Goal: Task Accomplishment & Management: Use online tool/utility

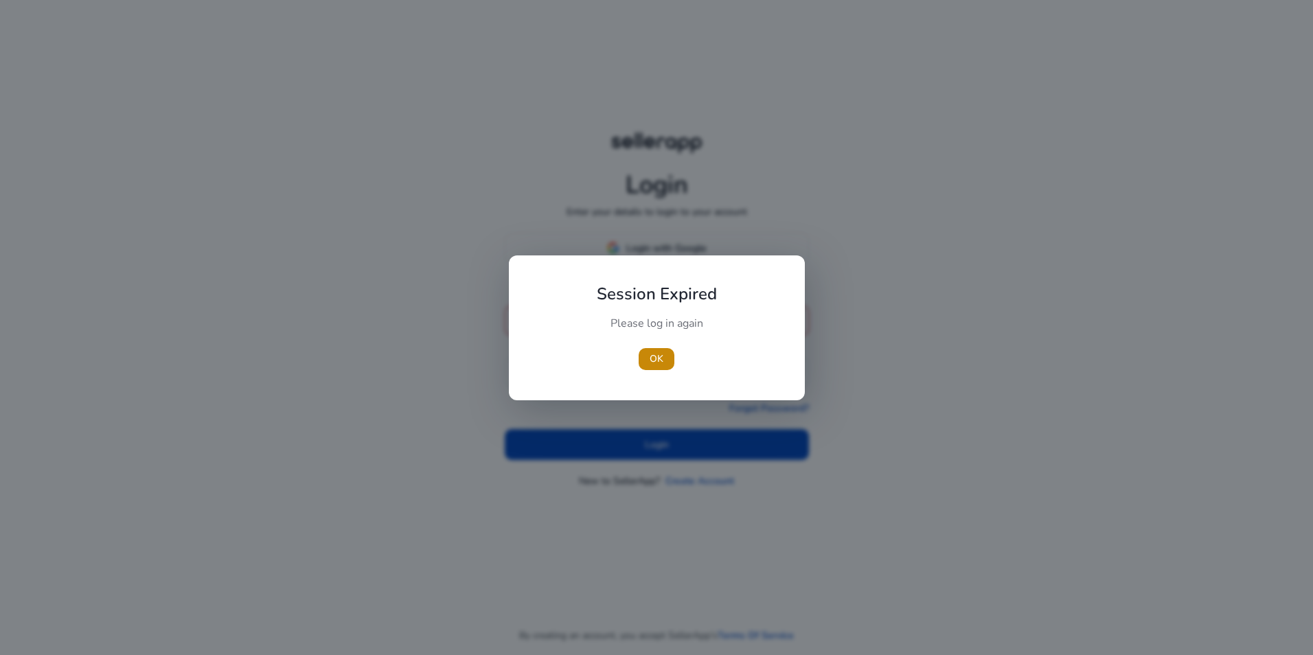
type input "**********"
click at [356, 343] on div at bounding box center [656, 327] width 1313 height 655
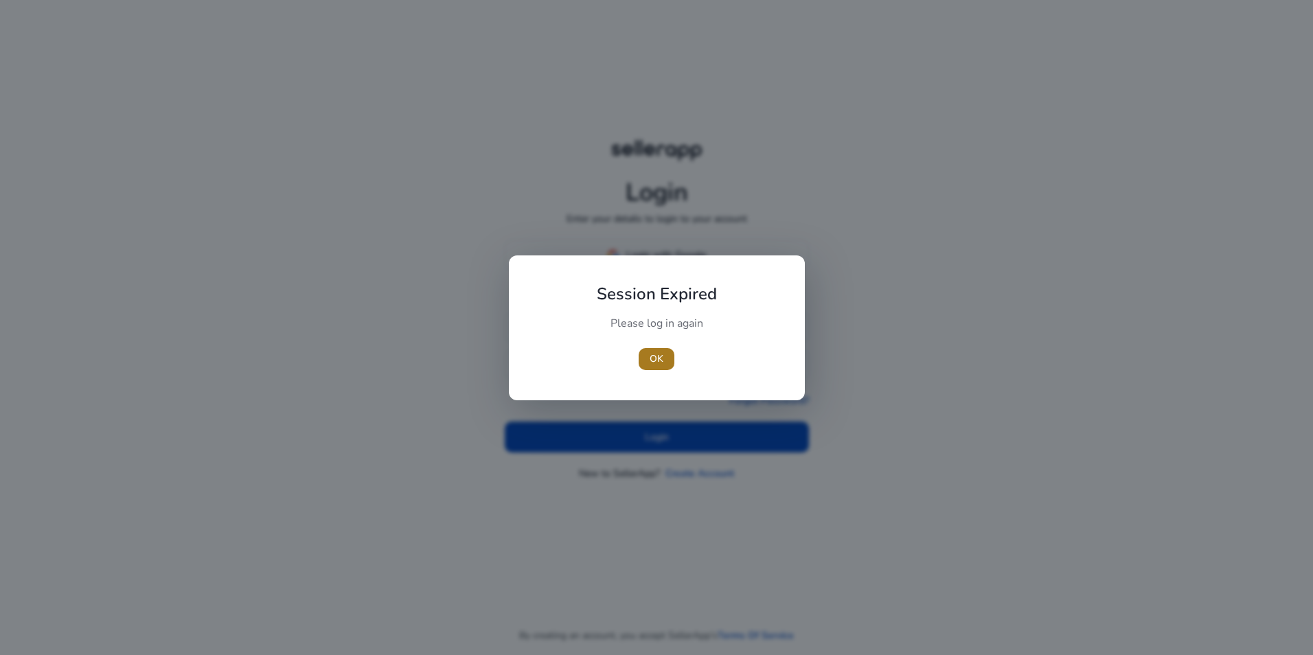
click at [651, 362] on span "OK" at bounding box center [657, 359] width 14 height 14
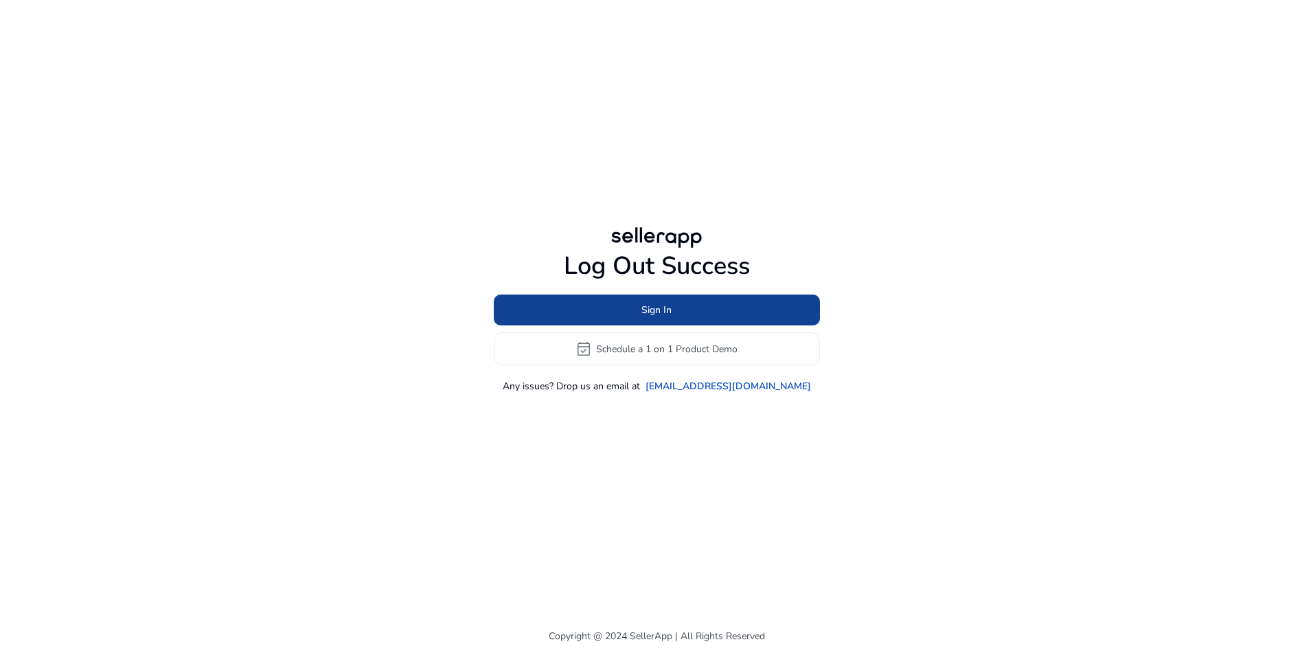
click at [674, 307] on span at bounding box center [657, 310] width 326 height 33
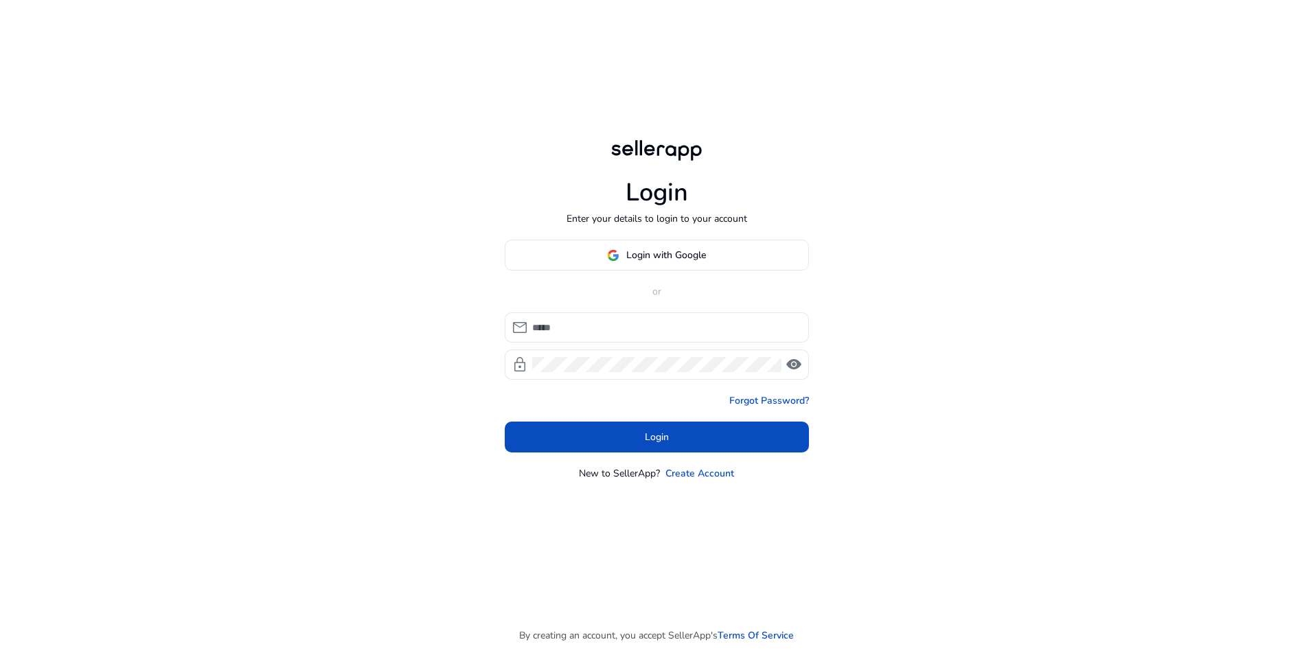
type input "**********"
click at [478, 370] on div "**********" at bounding box center [656, 327] width 1313 height 655
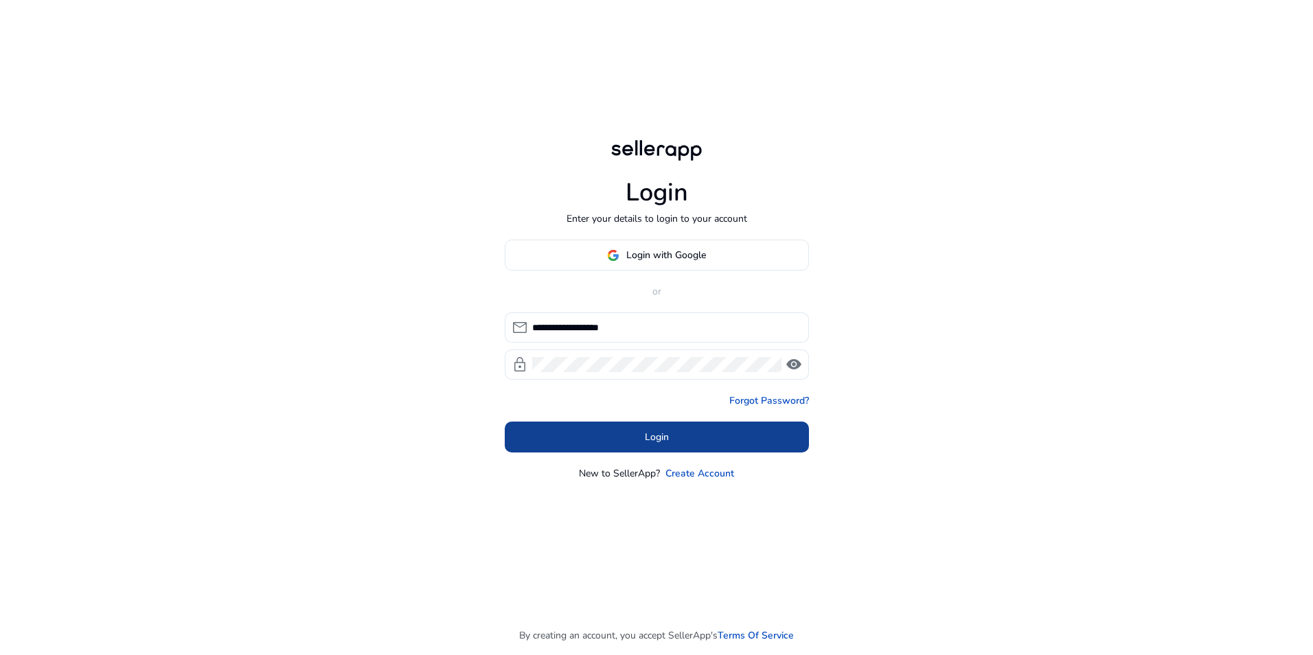
click at [610, 430] on span at bounding box center [657, 437] width 304 height 33
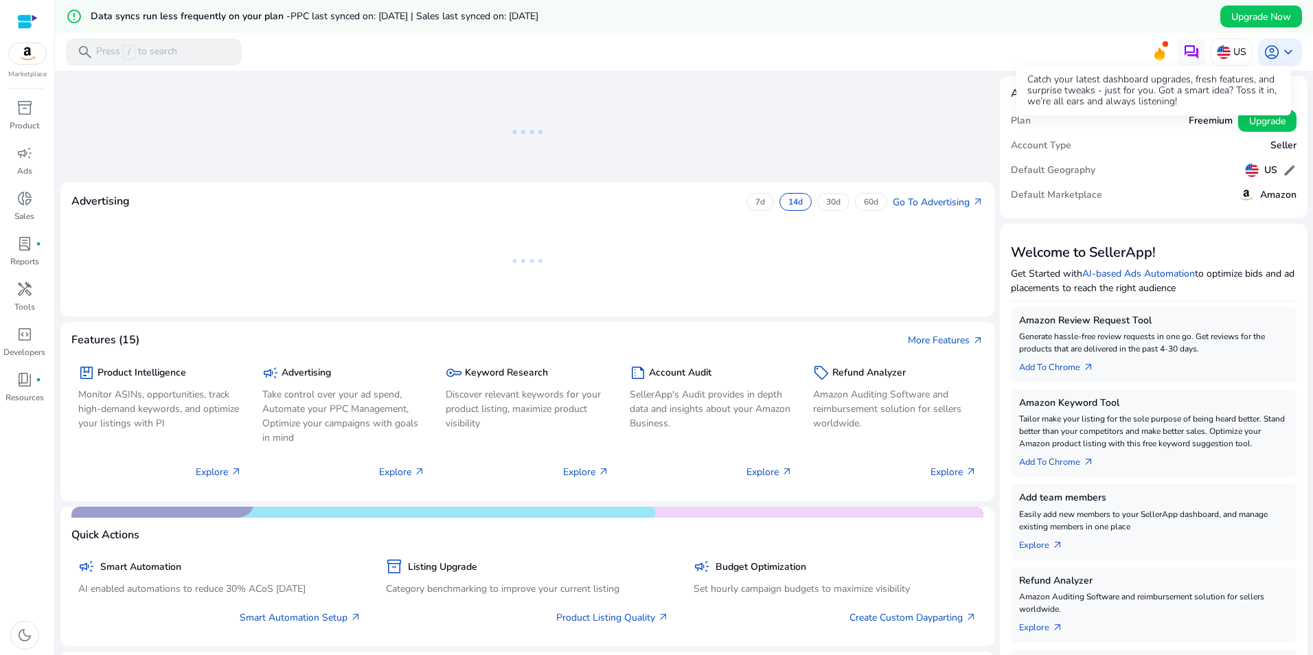
click at [1155, 50] on icon at bounding box center [1160, 53] width 11 height 13
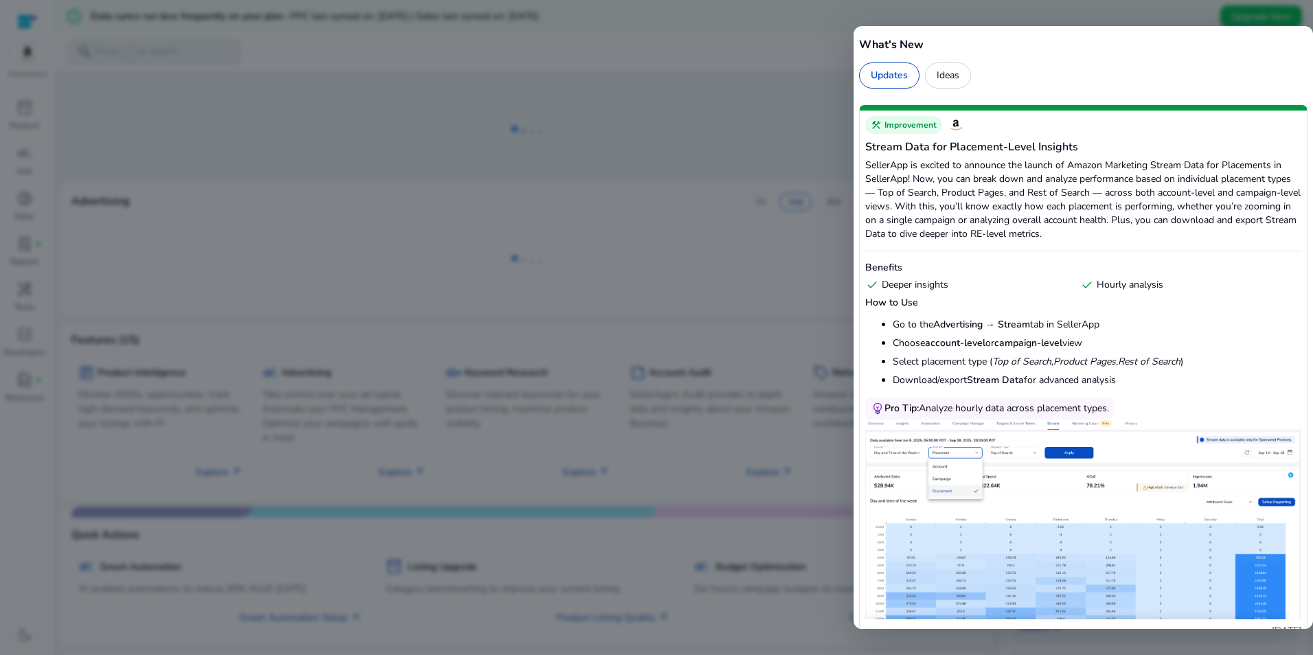
click at [782, 46] on div at bounding box center [656, 327] width 1313 height 655
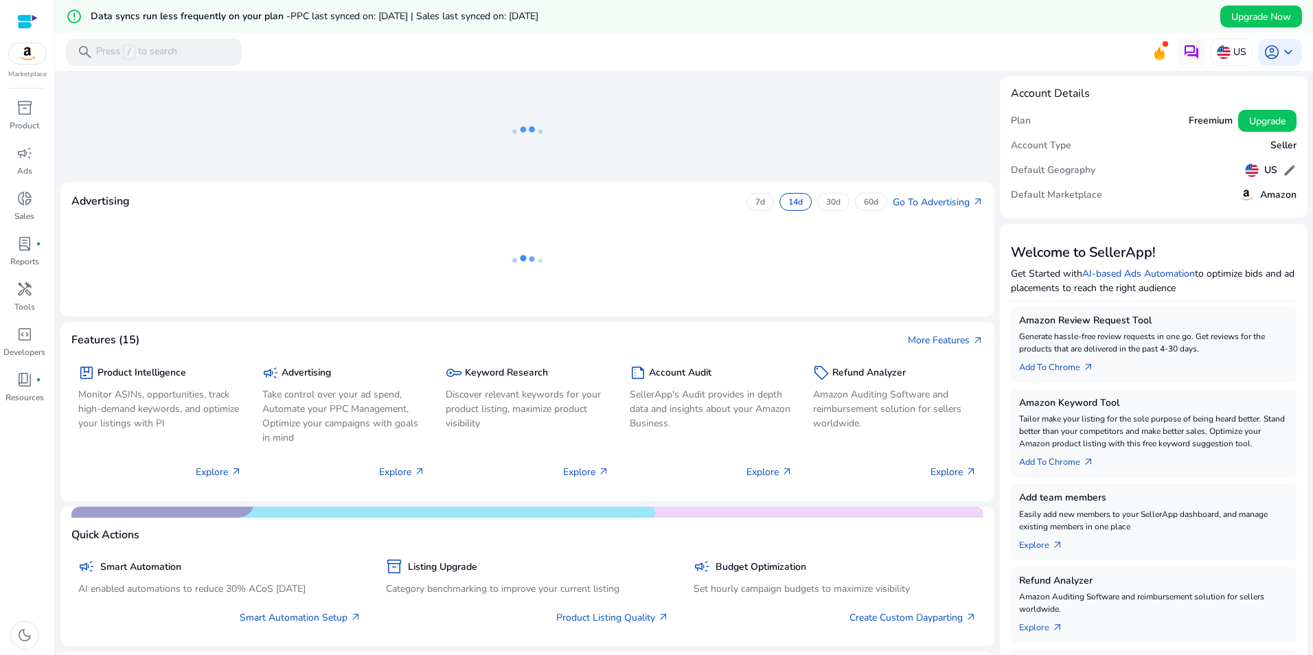
drag, startPoint x: 798, startPoint y: 112, endPoint x: 703, endPoint y: 109, distance: 94.8
click at [801, 116] on ng-lottie at bounding box center [527, 131] width 934 height 89
click at [30, 113] on span "inventory_2" at bounding box center [24, 108] width 16 height 16
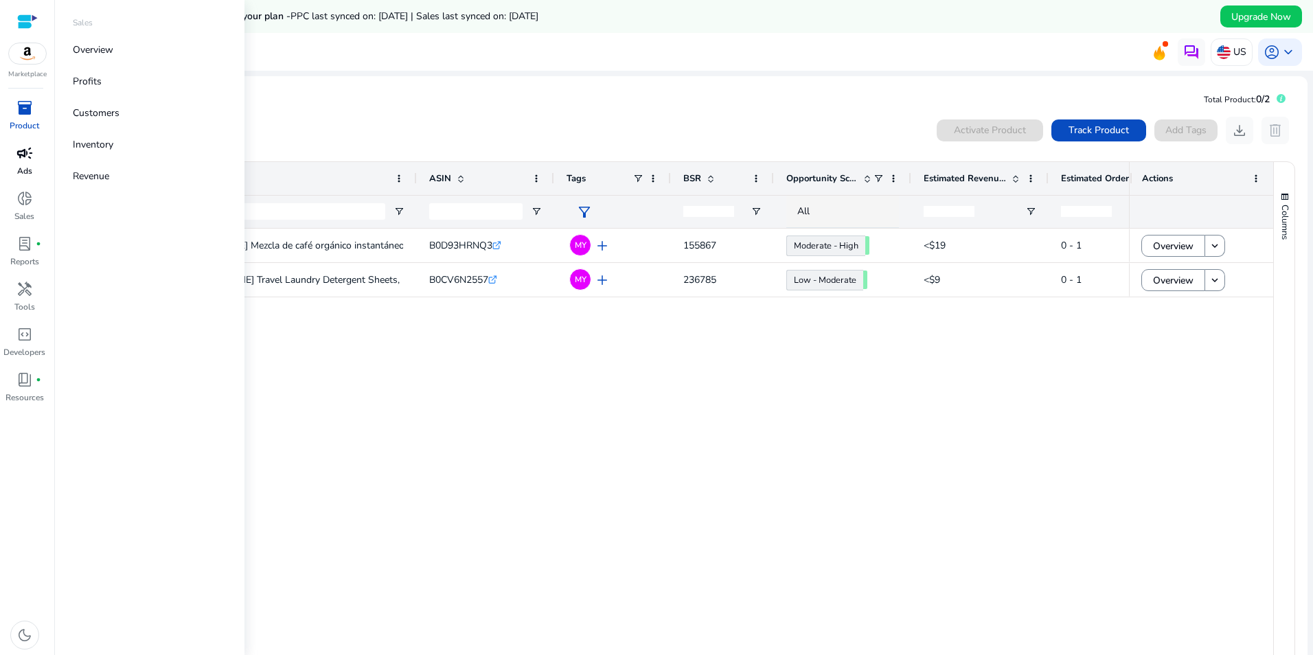
click at [20, 166] on p "Ads" at bounding box center [24, 171] width 15 height 12
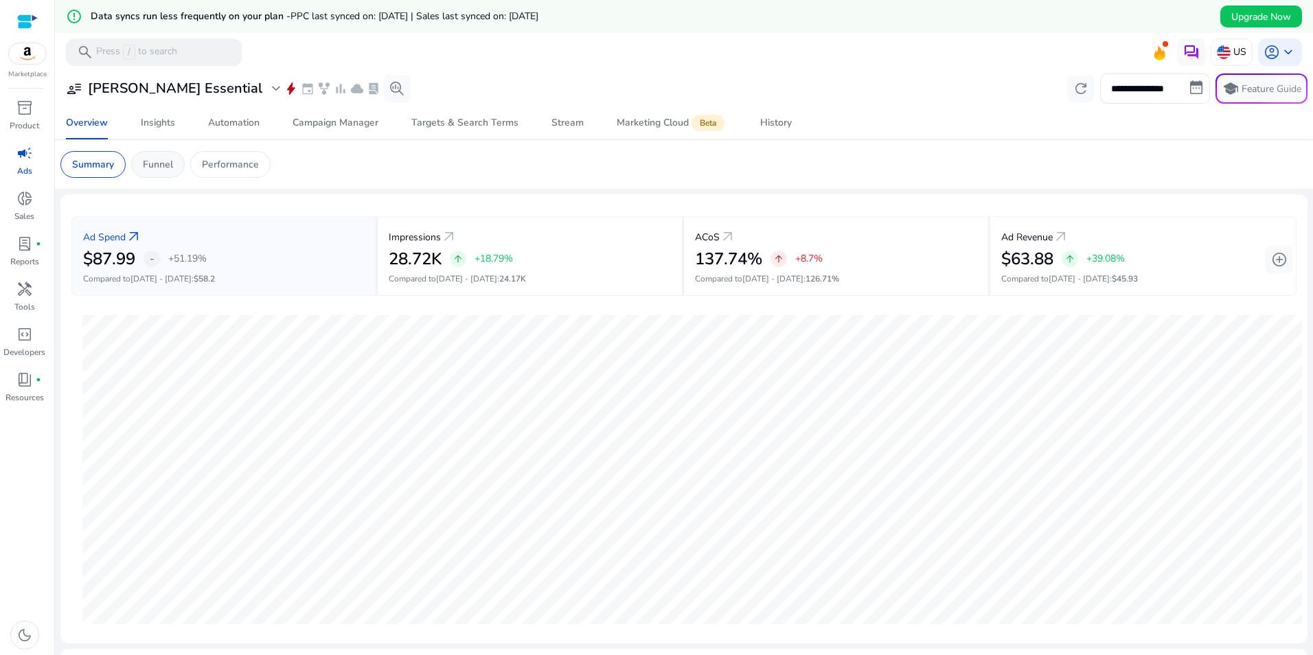
click at [155, 168] on p "Funnel" at bounding box center [158, 164] width 30 height 14
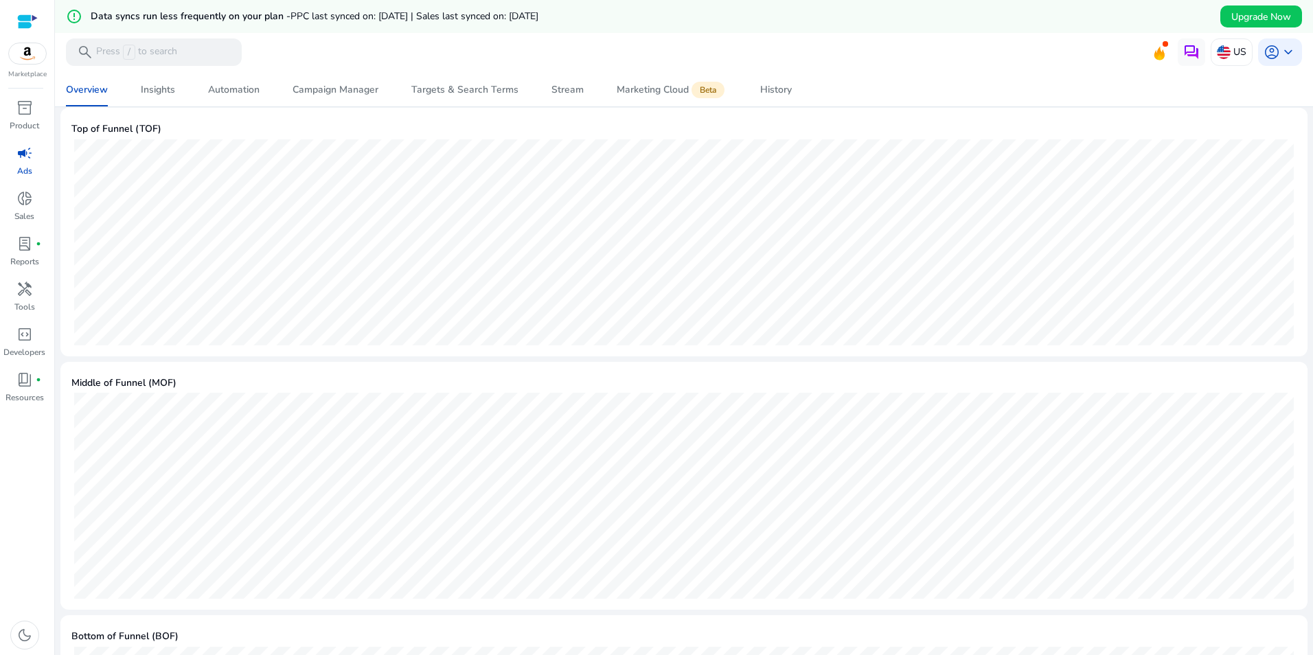
scroll to position [32, 0]
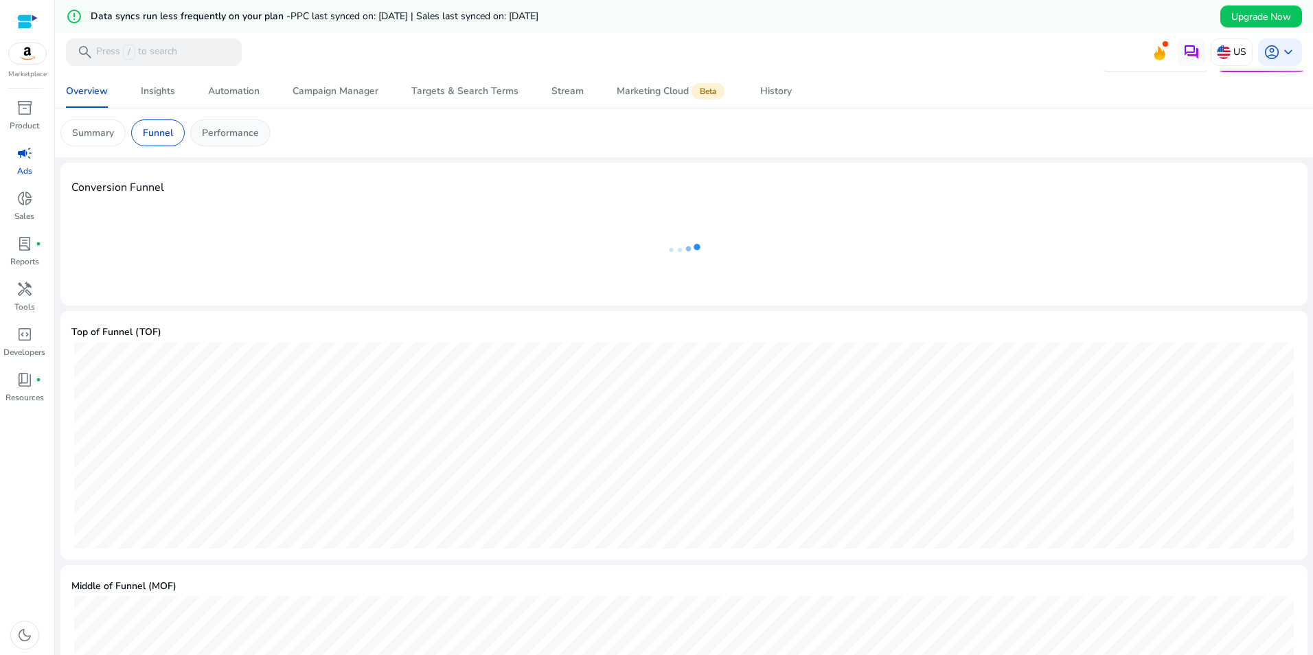
click at [243, 132] on p "Performance" at bounding box center [230, 133] width 57 height 14
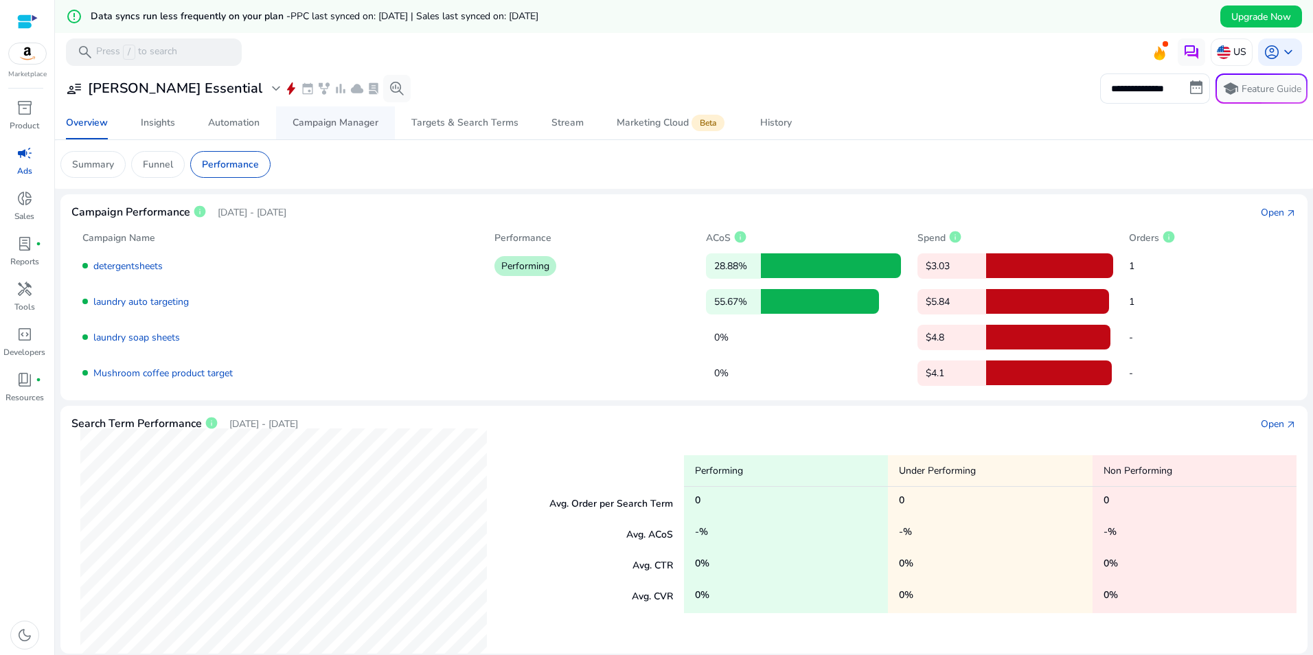
click at [356, 120] on div "Campaign Manager" at bounding box center [336, 123] width 86 height 10
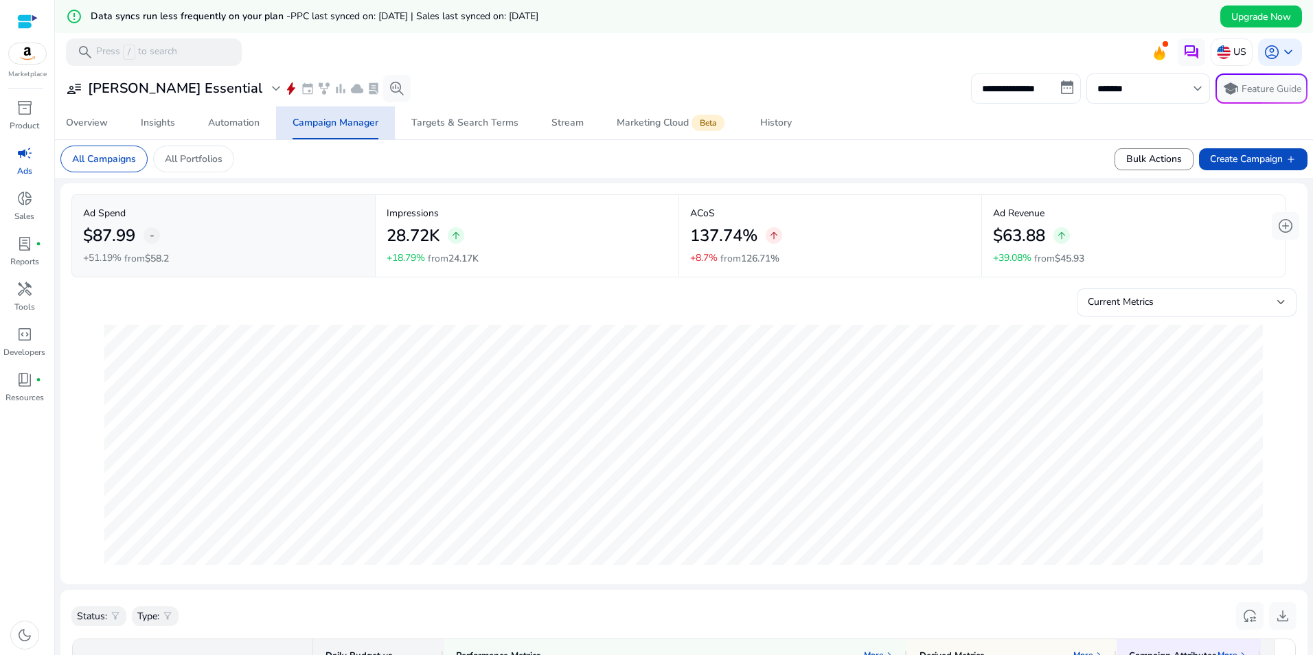
click at [1059, 89] on input "**********" at bounding box center [1026, 88] width 110 height 30
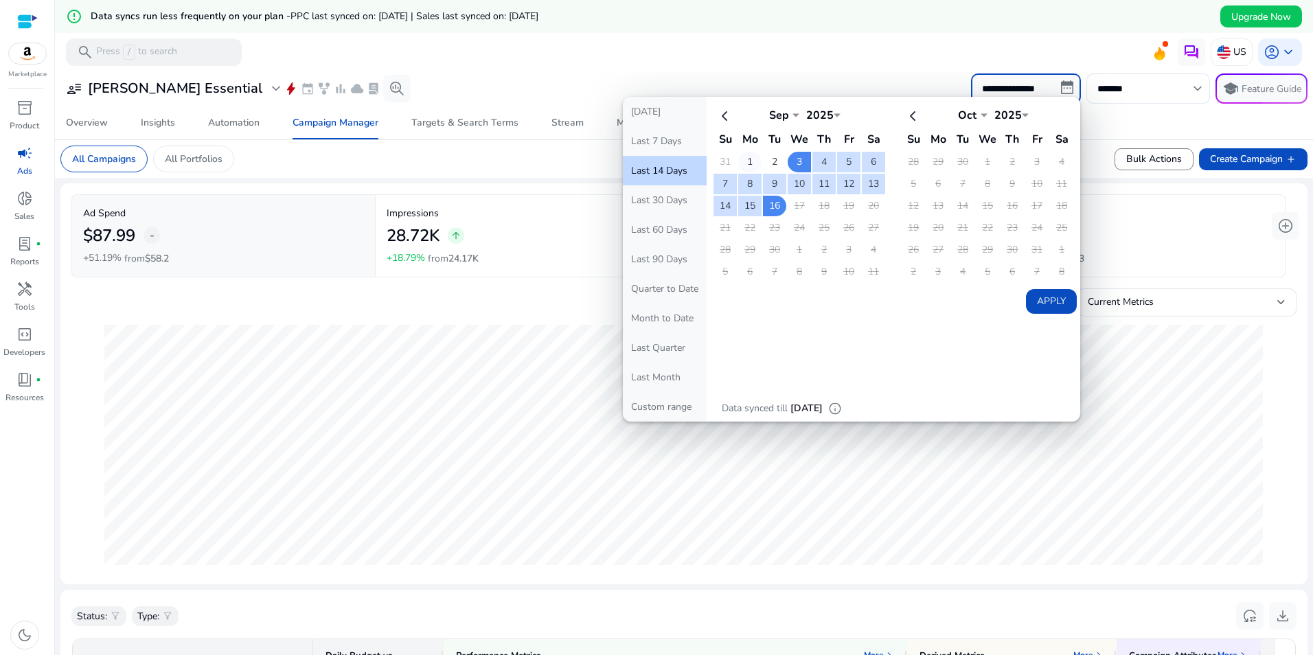
click at [745, 160] on td "1" at bounding box center [749, 162] width 23 height 21
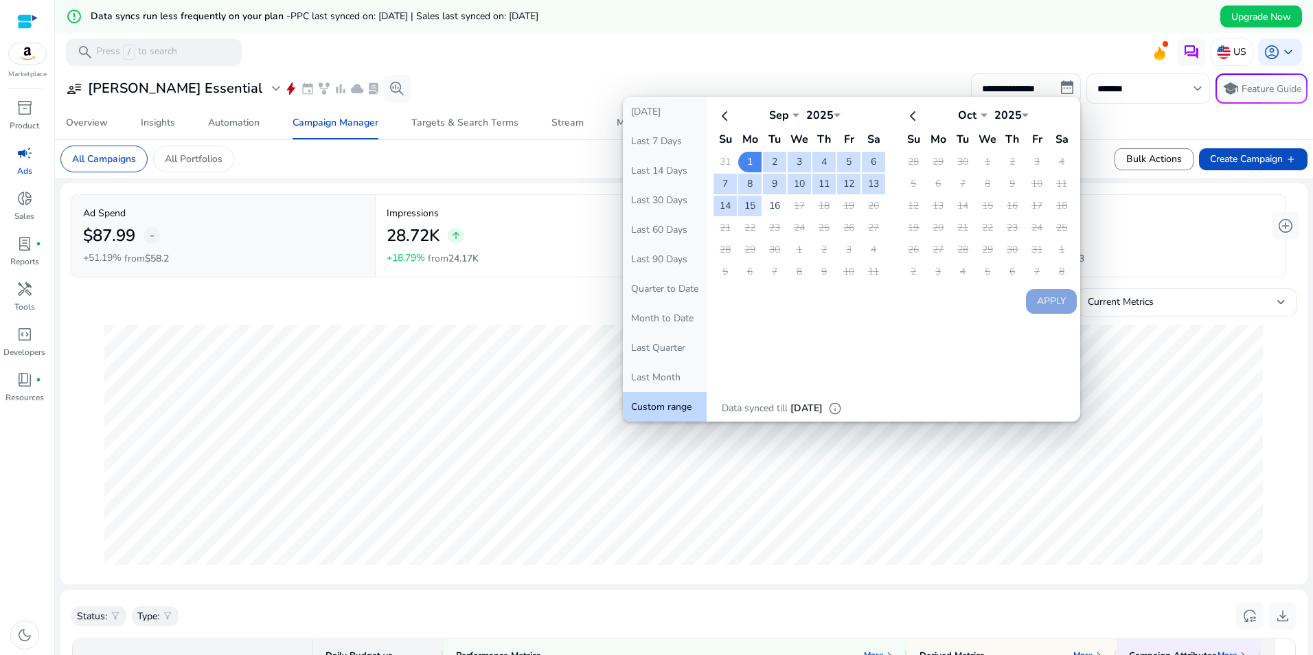
click at [769, 203] on td "16" at bounding box center [774, 206] width 23 height 21
click at [1052, 301] on button "Apply" at bounding box center [1051, 301] width 51 height 25
type input "**********"
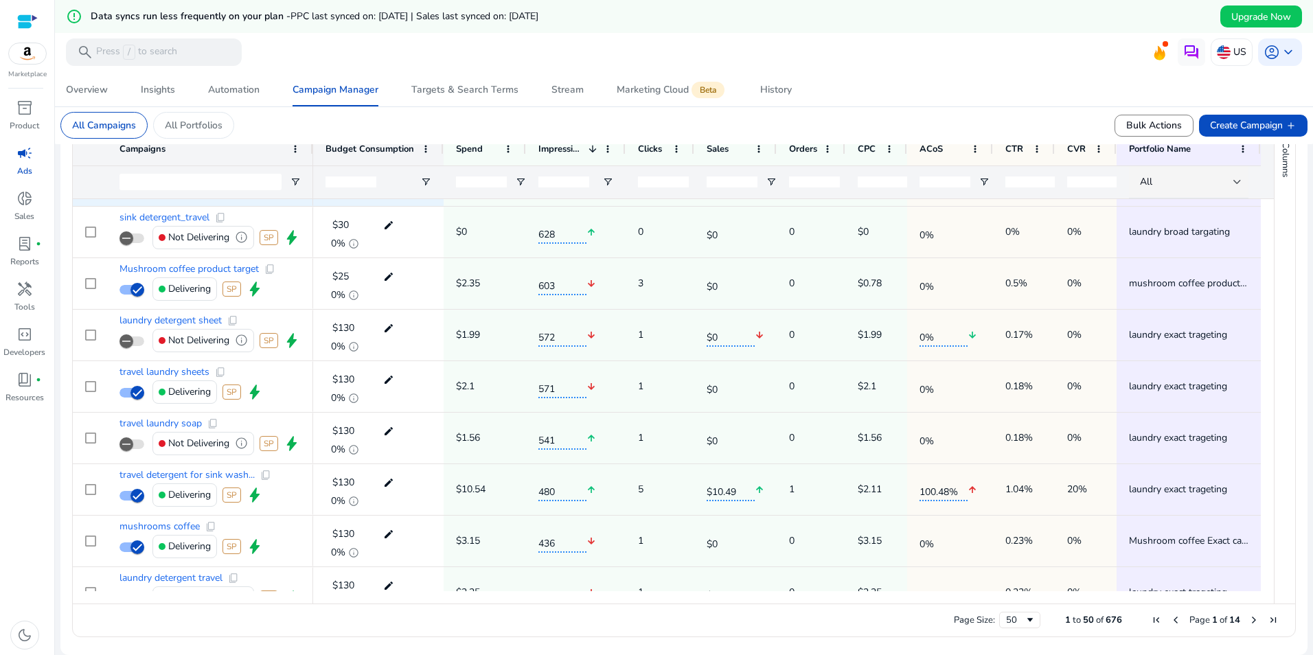
scroll to position [329, 0]
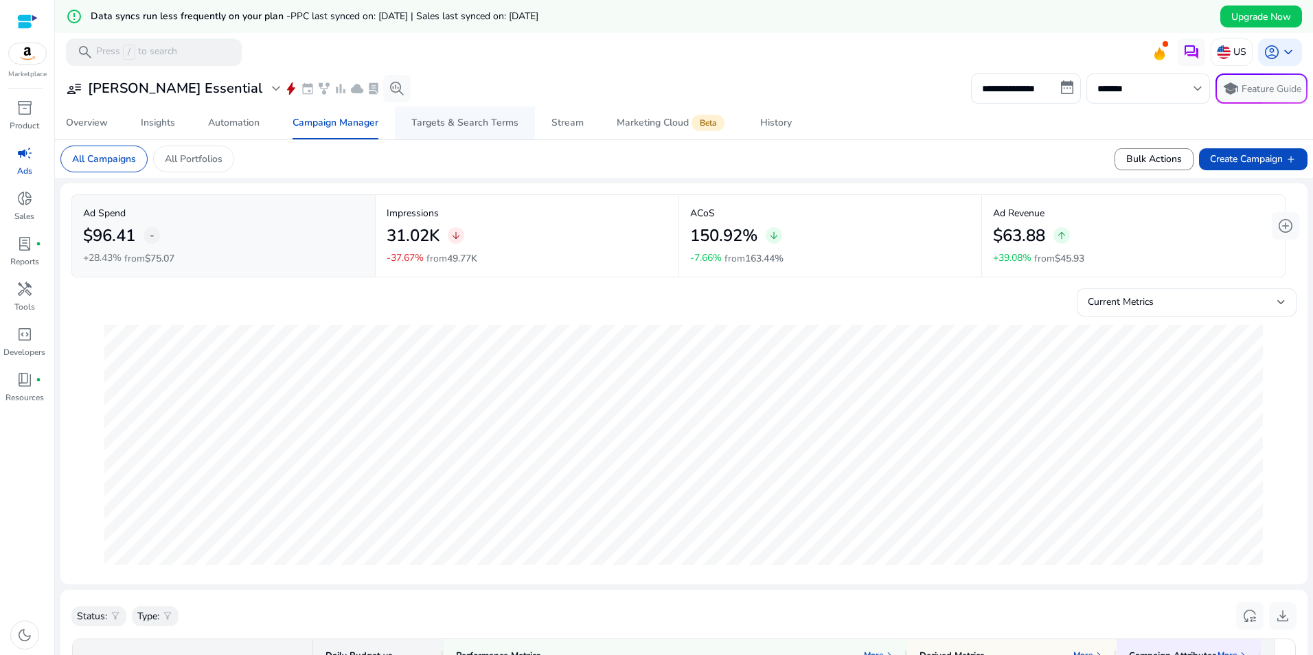
click at [487, 127] on div "Targets & Search Terms" at bounding box center [464, 123] width 107 height 10
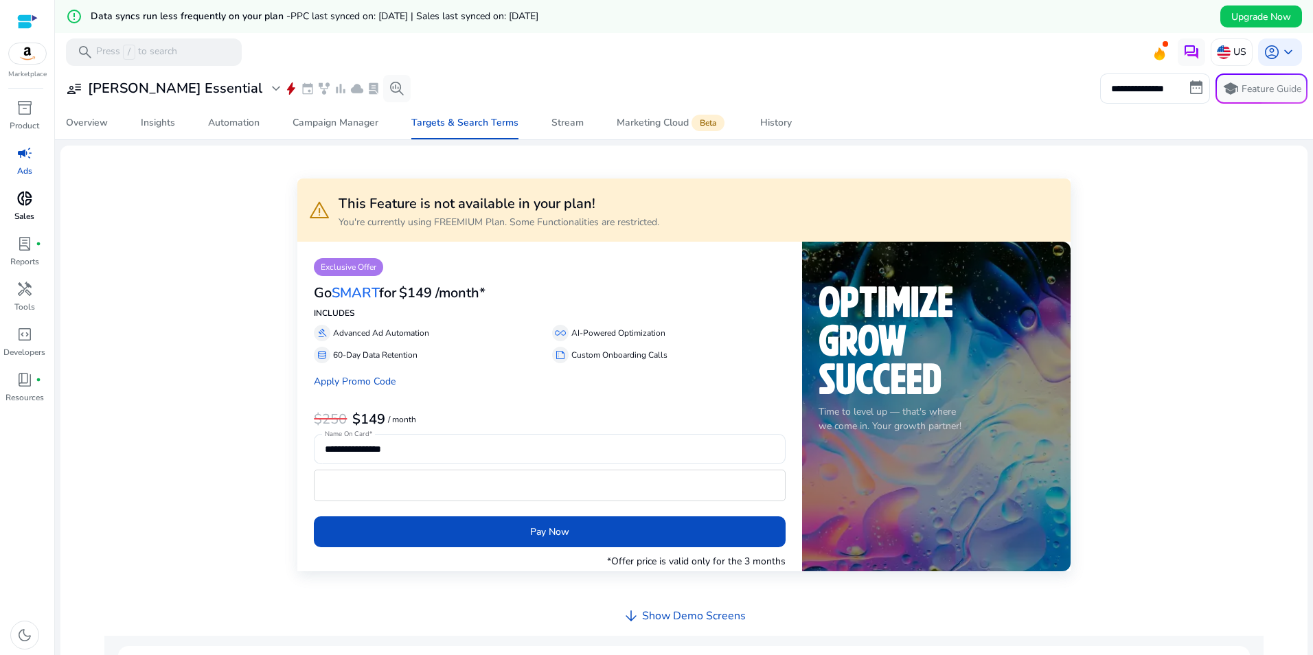
click at [26, 212] on p "Sales" at bounding box center [24, 216] width 20 height 12
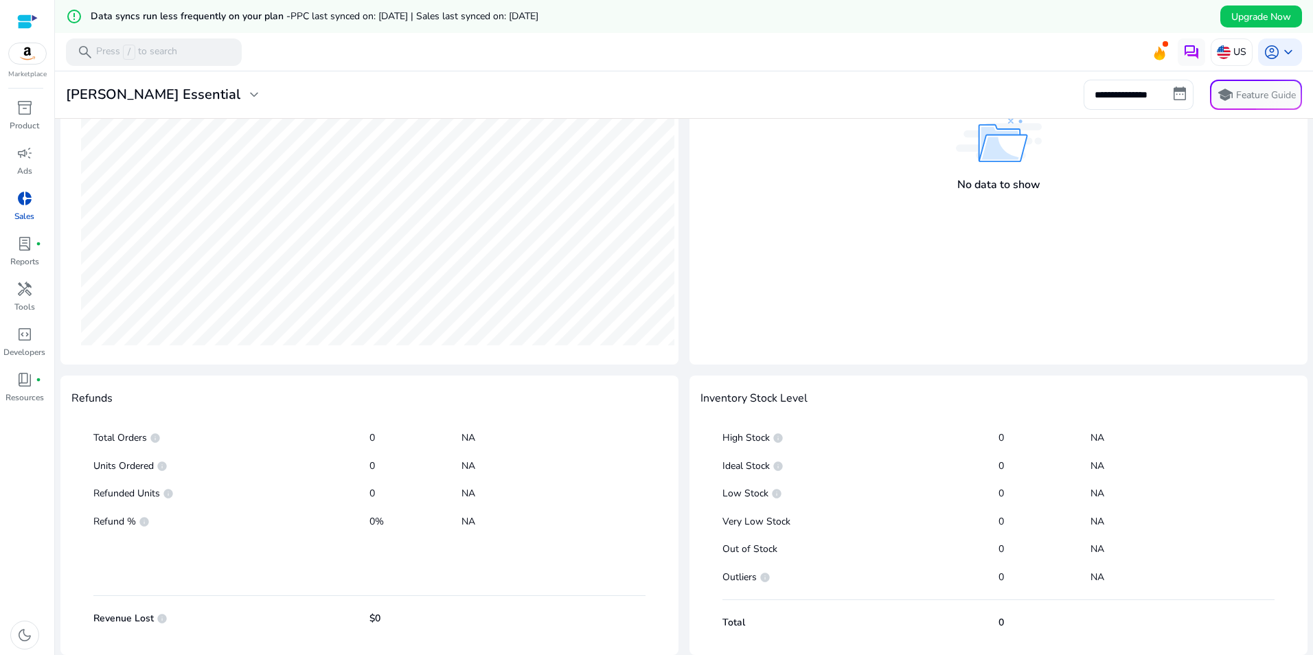
scroll to position [59, 0]
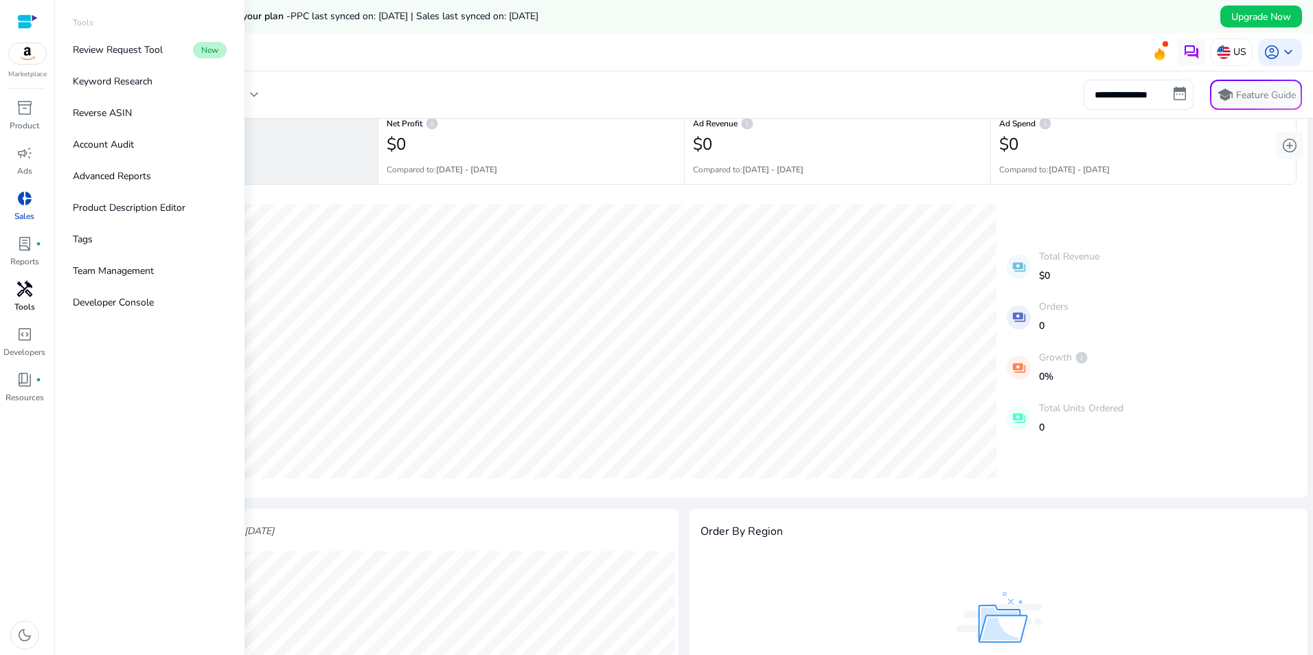
click at [30, 299] on div "handyman" at bounding box center [24, 289] width 38 height 22
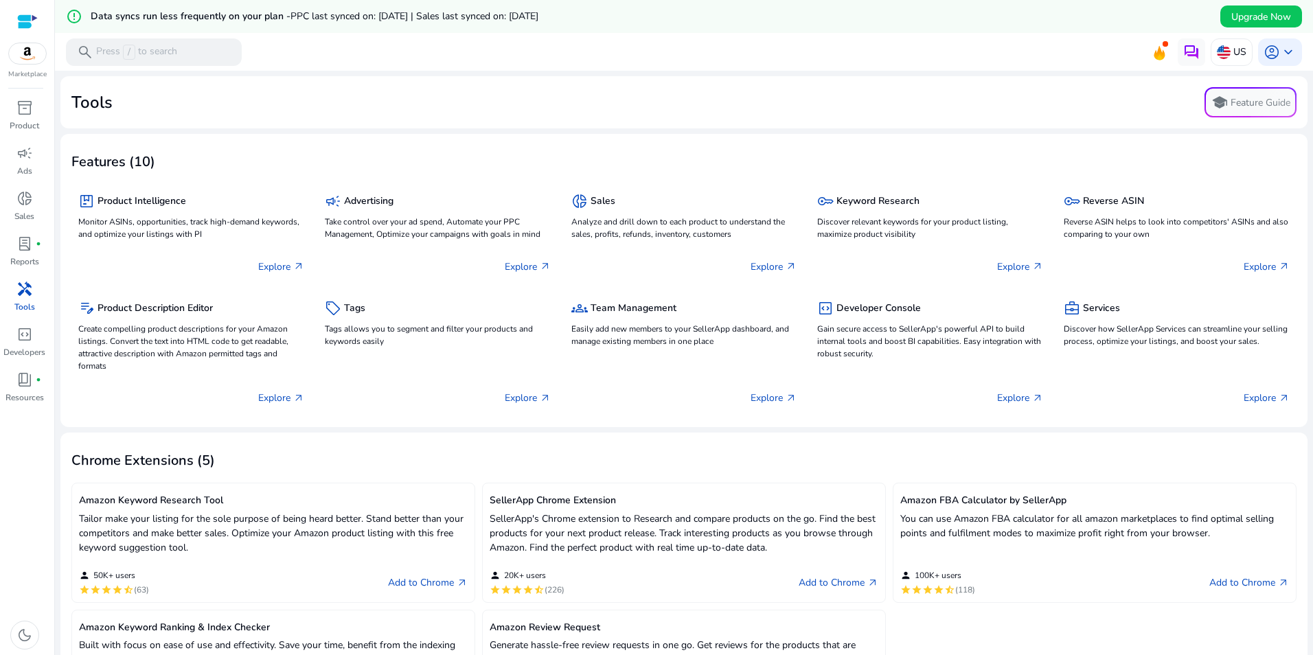
click at [28, 15] on div at bounding box center [27, 22] width 21 height 16
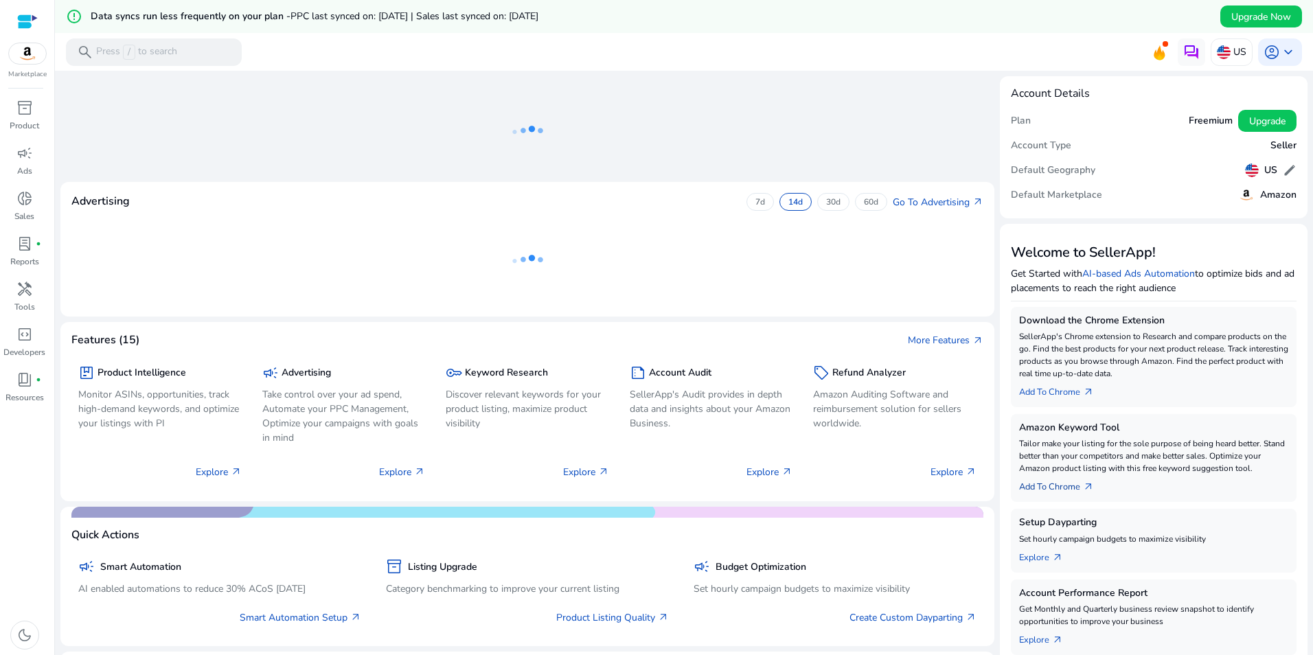
click at [1076, 488] on link "Add To Chrome arrow_outward" at bounding box center [1062, 484] width 86 height 19
click at [1168, 274] on link "AI-based Ads Automation" at bounding box center [1138, 273] width 113 height 13
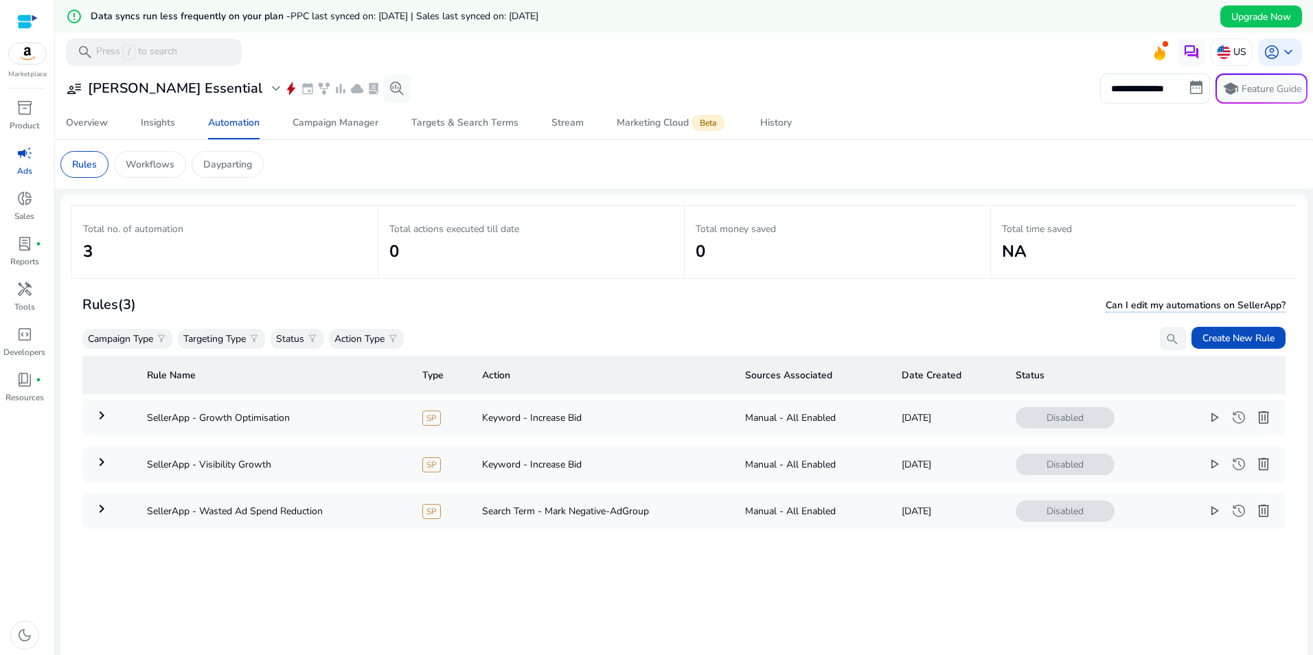
click at [1163, 45] on span at bounding box center [1165, 43] width 5 height 5
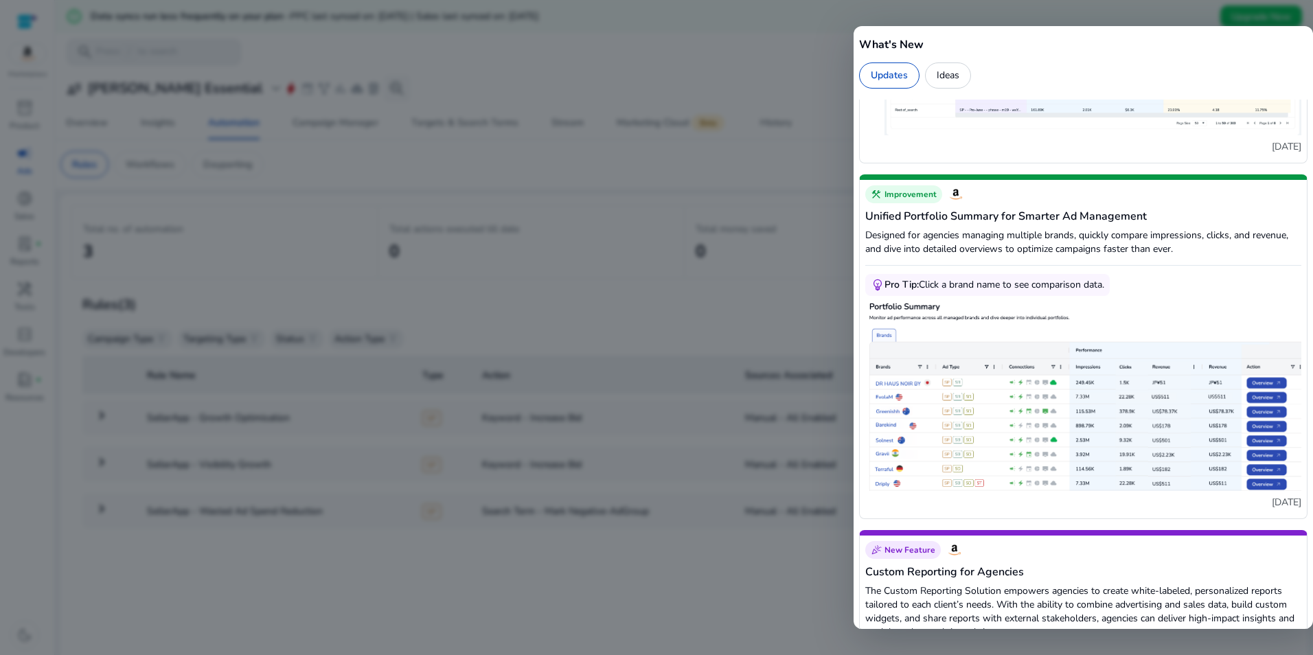
scroll to position [3022, 0]
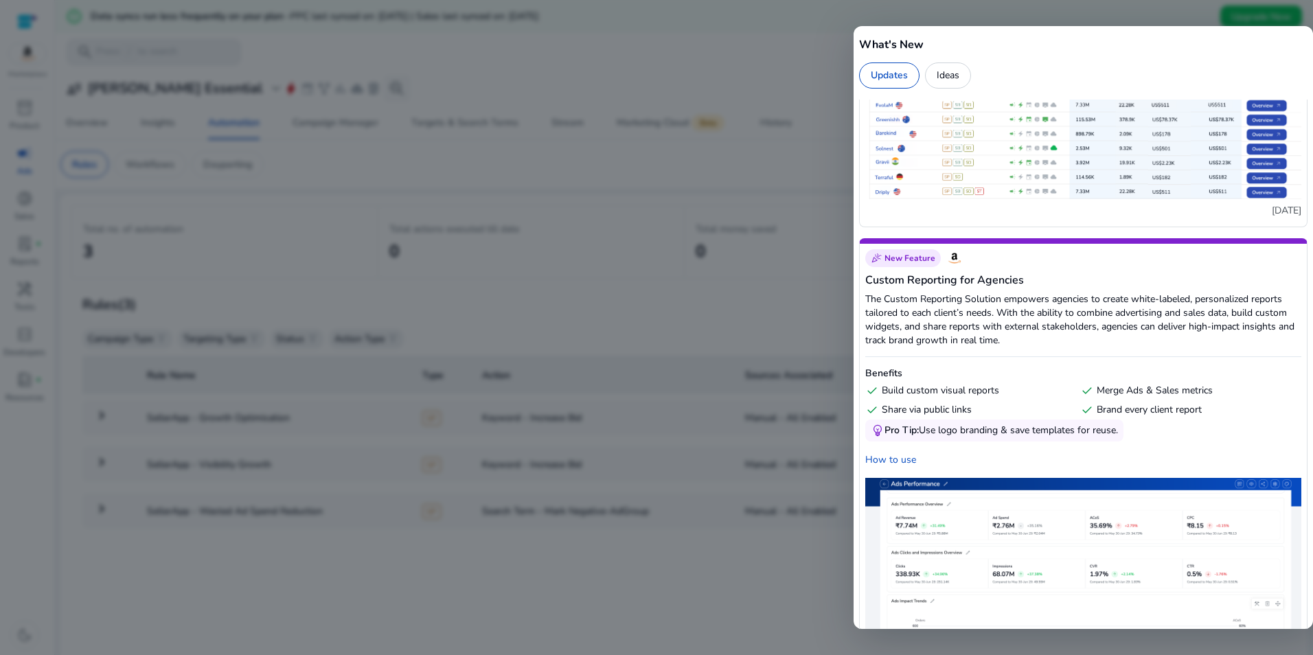
click at [767, 80] on div at bounding box center [656, 327] width 1313 height 655
